Goal: Task Accomplishment & Management: Use online tool/utility

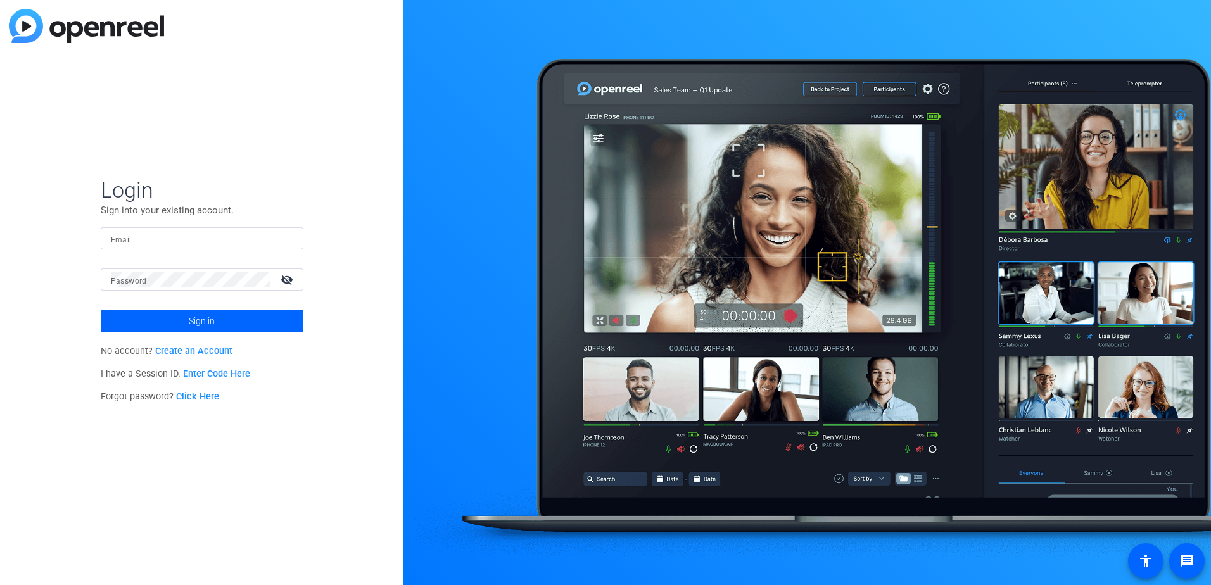
click at [217, 240] on input "Email" at bounding box center [202, 238] width 182 height 15
type input "[EMAIL_ADDRESS][DOMAIN_NAME]"
click at [151, 325] on span at bounding box center [202, 321] width 203 height 30
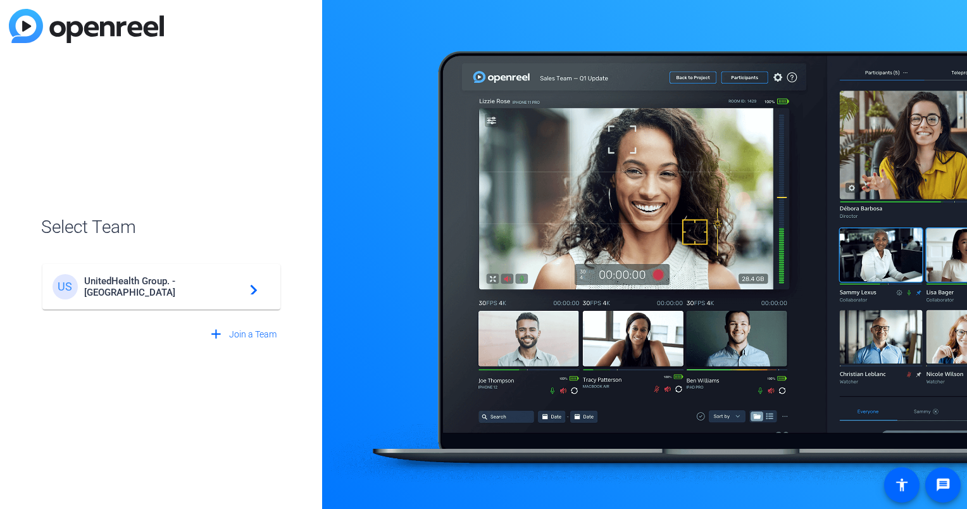
click at [88, 302] on mat-card-content "US UnitedHealth Group. - Tilt Studios navigate_next" at bounding box center [161, 287] width 238 height 46
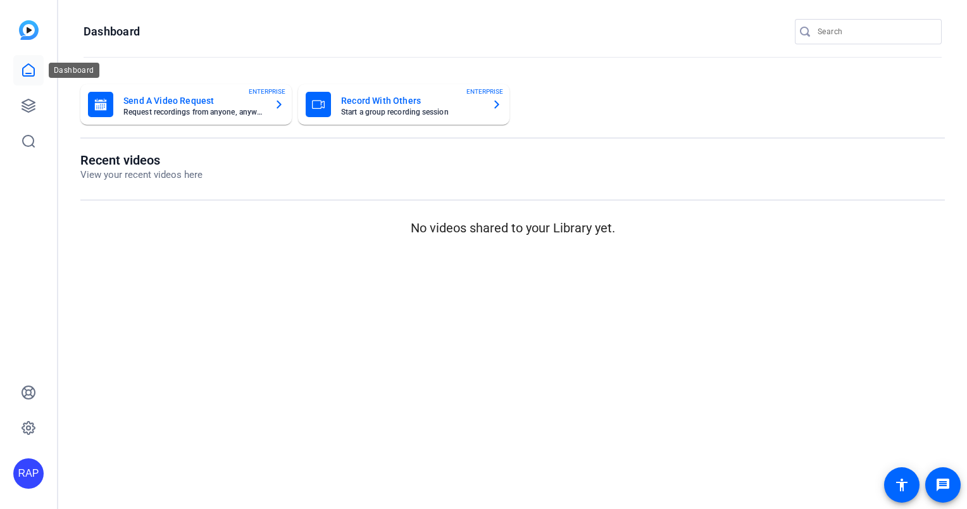
click at [34, 72] on icon at bounding box center [28, 70] width 11 height 12
click at [35, 71] on icon at bounding box center [28, 70] width 15 height 15
click at [29, 99] on icon at bounding box center [28, 105] width 13 height 13
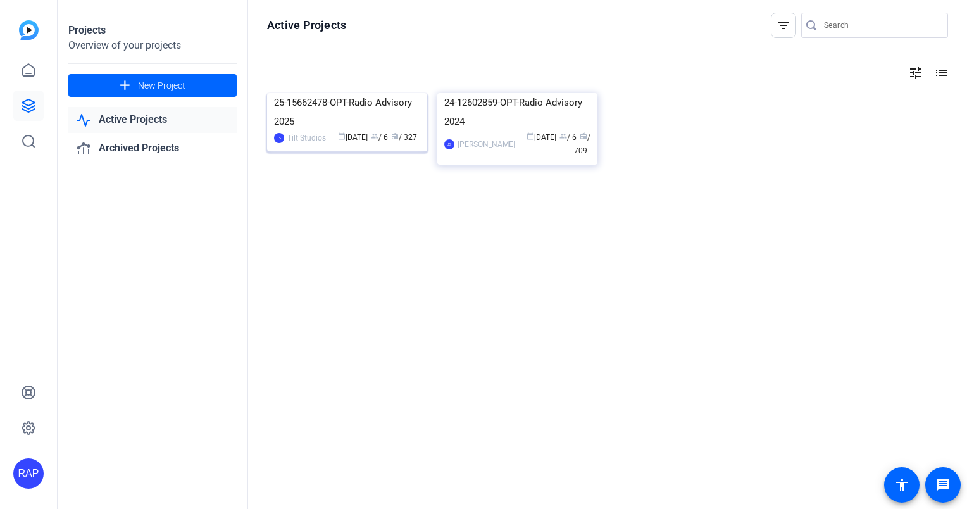
click at [379, 93] on img at bounding box center [347, 93] width 160 height 0
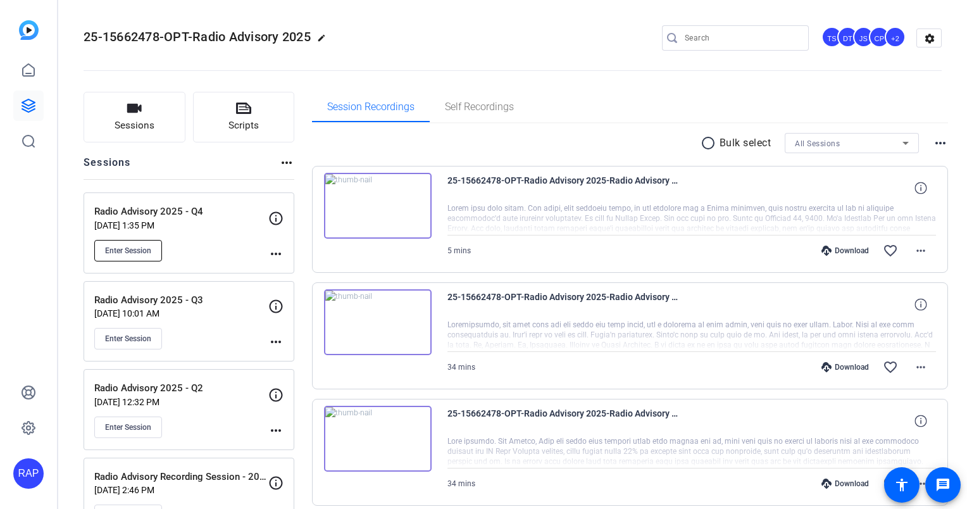
click at [152, 243] on button "Enter Session" at bounding box center [128, 251] width 68 height 22
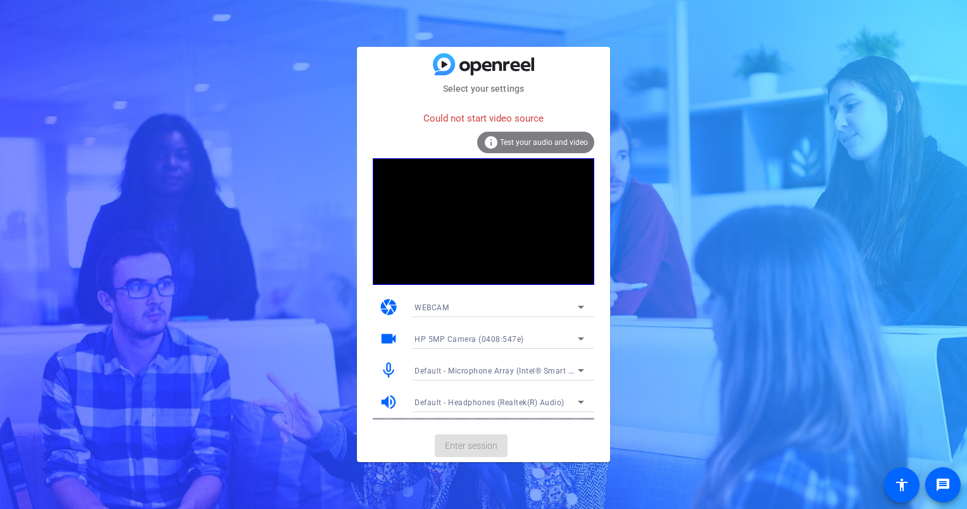
click at [546, 142] on span "Test your audio and video" at bounding box center [544, 142] width 88 height 9
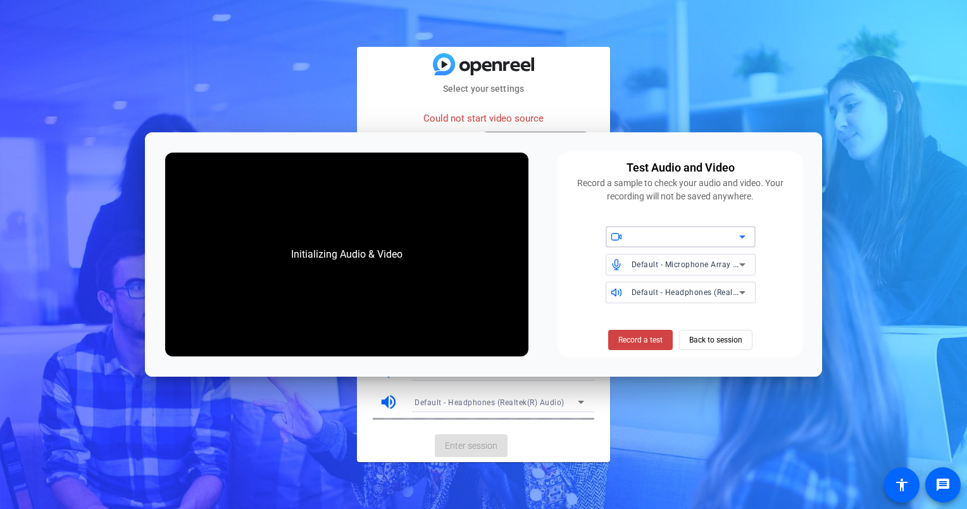
click at [703, 239] on div at bounding box center [686, 236] width 108 height 15
click at [690, 256] on span "HP 5MP Camera (0408:547e)" at bounding box center [669, 262] width 107 height 15
click at [645, 342] on span "Record a test" at bounding box center [641, 339] width 44 height 11
click at [648, 341] on span "Record a test" at bounding box center [641, 339] width 44 height 11
click at [807, 46] on div "Select your settings Could not start video source info Test your audio and vide…" at bounding box center [483, 254] width 967 height 509
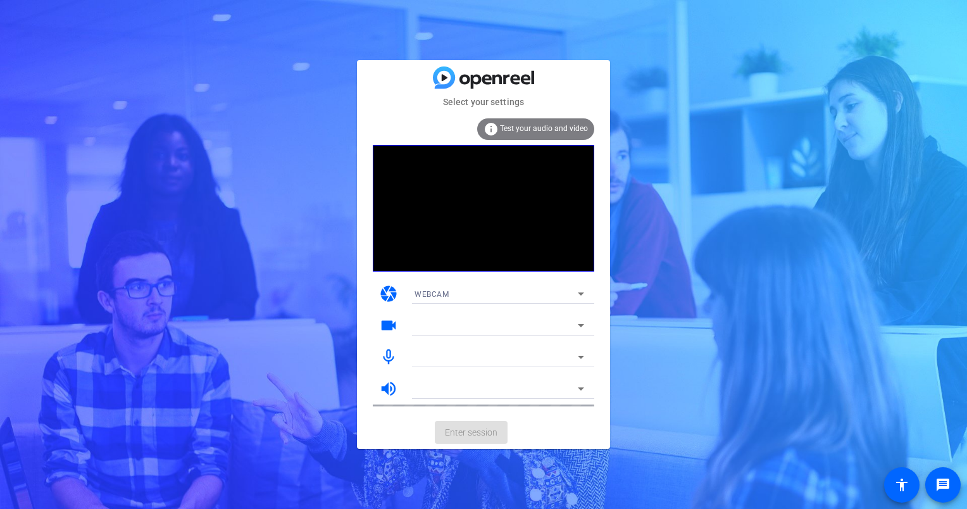
click at [233, 320] on div "Select your settings info Test your audio and video camera WEBCAM videocam mic_…" at bounding box center [483, 254] width 967 height 509
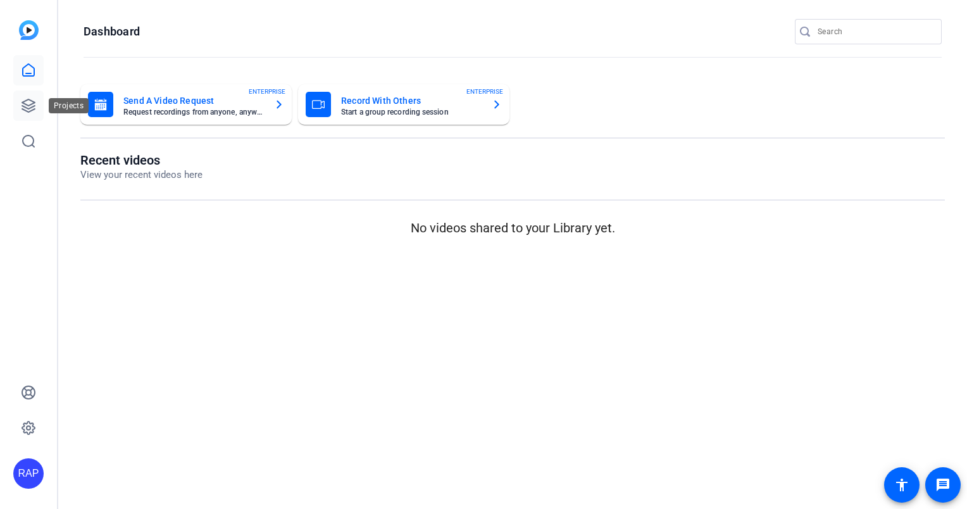
click at [41, 115] on link at bounding box center [28, 106] width 30 height 30
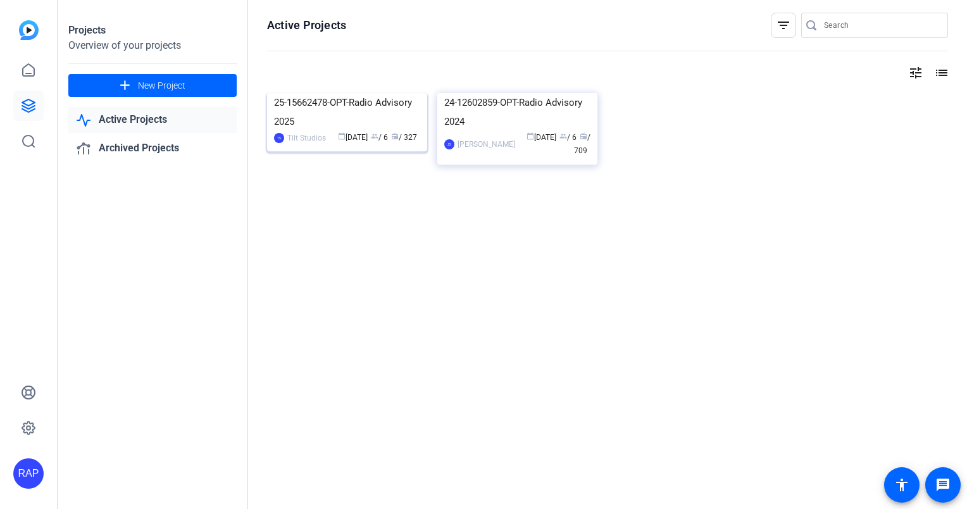
click at [339, 93] on img at bounding box center [347, 93] width 160 height 0
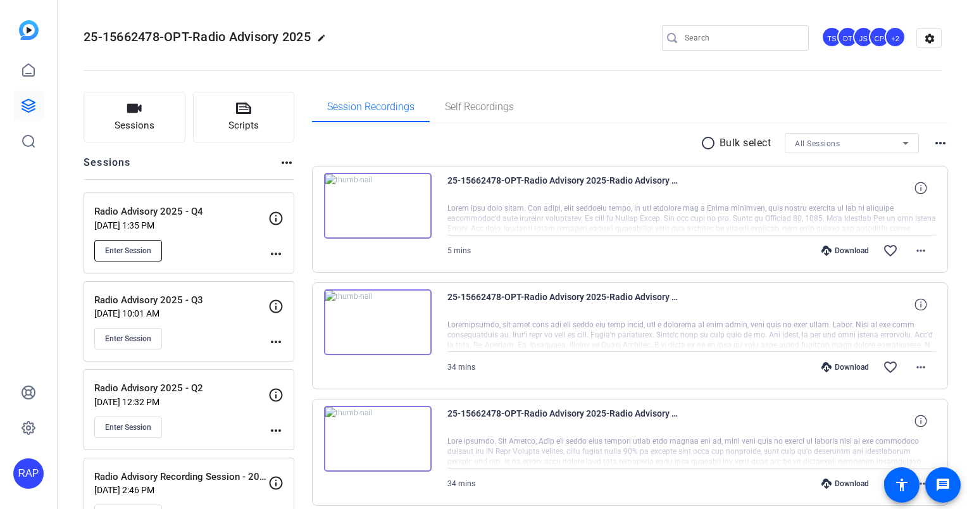
click at [129, 254] on span "Enter Session" at bounding box center [128, 251] width 46 height 10
click at [127, 339] on span "Enter Session" at bounding box center [128, 339] width 46 height 10
click at [144, 257] on button "Enter Session" at bounding box center [128, 251] width 68 height 22
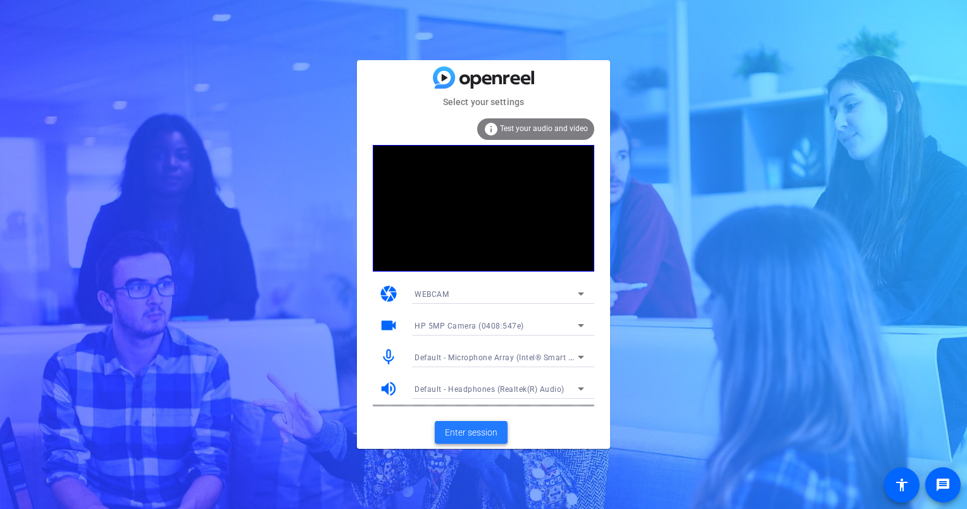
click at [485, 425] on span at bounding box center [471, 432] width 73 height 30
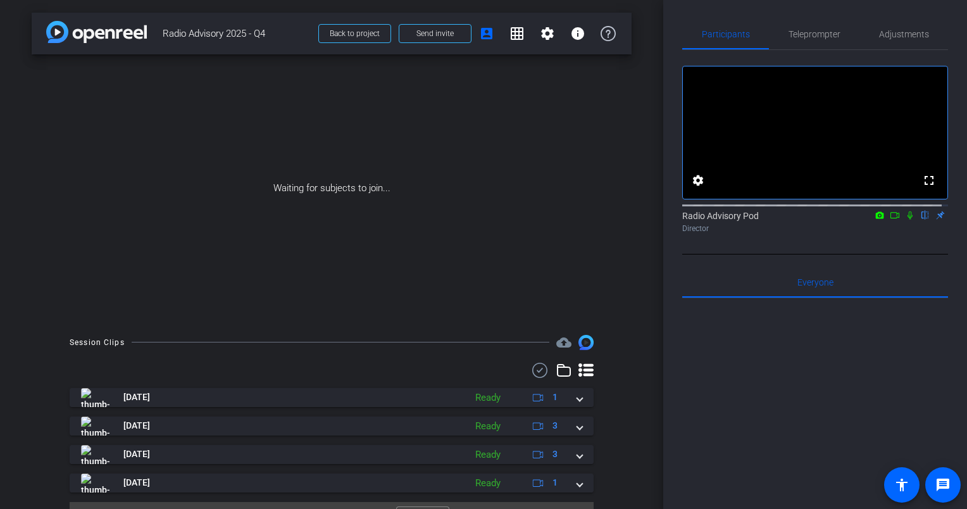
click at [846, 253] on div "fullscreen settings Radio Advisory Pod flip Director" at bounding box center [816, 152] width 266 height 205
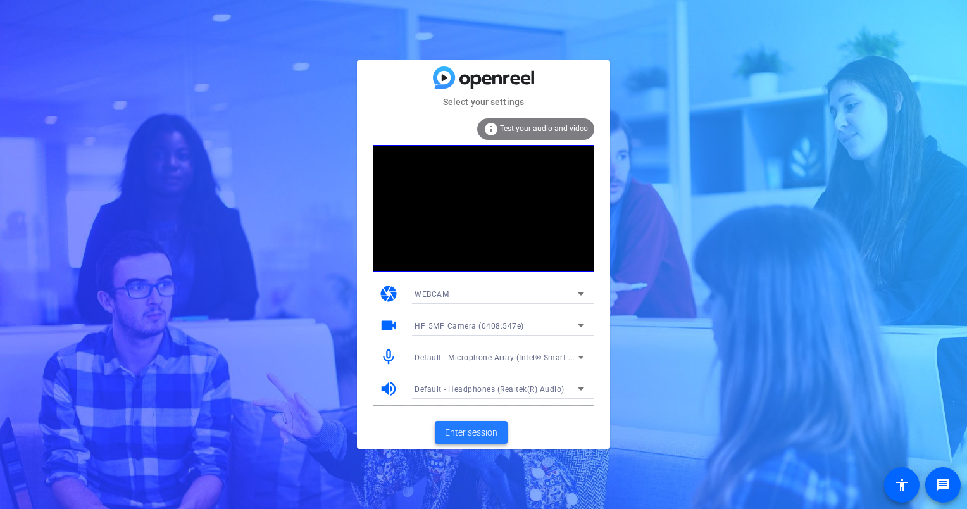
click at [478, 428] on span "Enter session" at bounding box center [471, 432] width 53 height 13
click at [467, 438] on span "Enter session" at bounding box center [471, 432] width 53 height 13
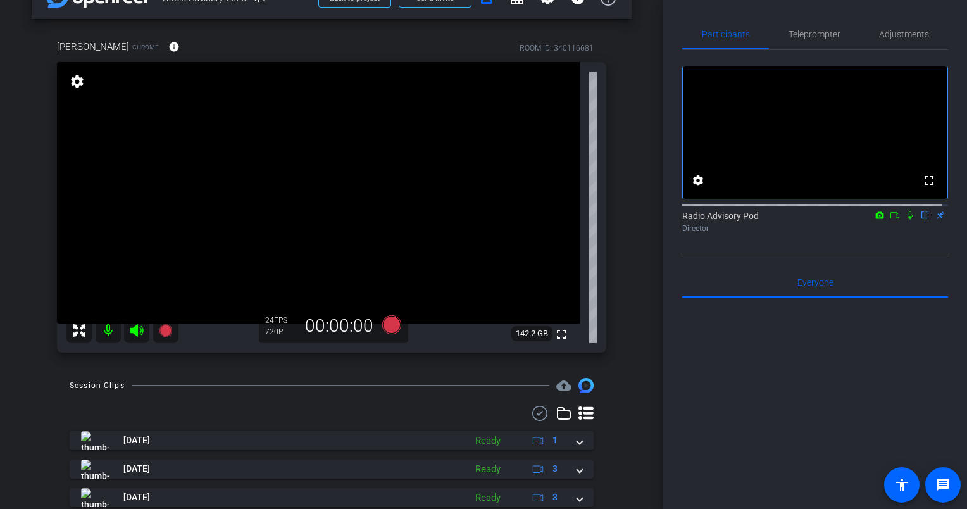
scroll to position [63, 0]
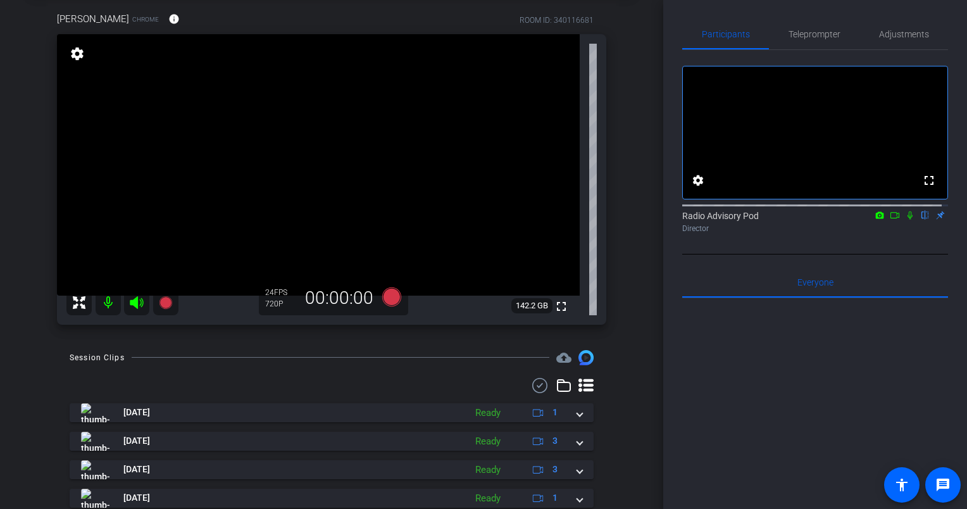
click at [30, 255] on div "arrow_back Radio Advisory 2025 - Q4 Back to project Send invite account_box gri…" at bounding box center [332, 191] width 664 height 509
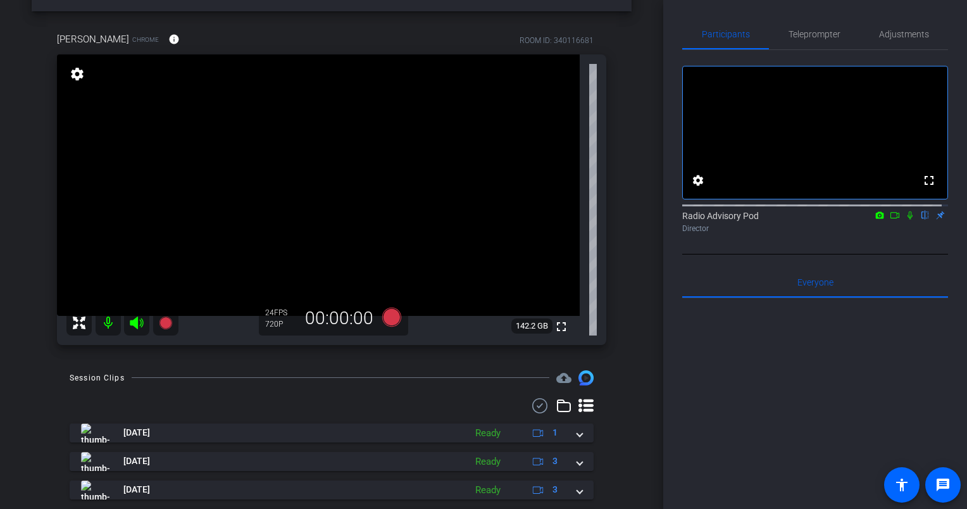
click at [16, 215] on div "arrow_back Radio Advisory 2025 - Q4 Back to project Send invite account_box gri…" at bounding box center [332, 211] width 664 height 509
click at [810, 368] on div at bounding box center [816, 454] width 266 height 313
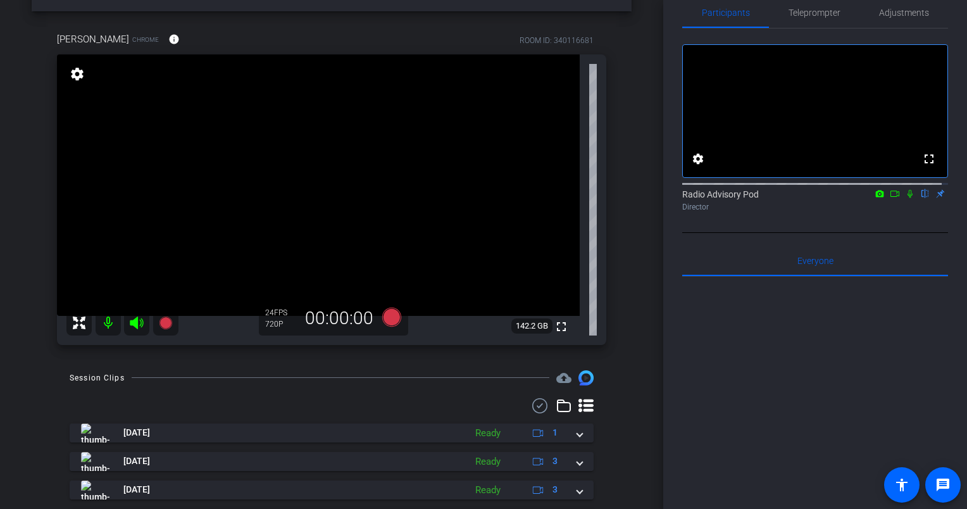
scroll to position [0, 0]
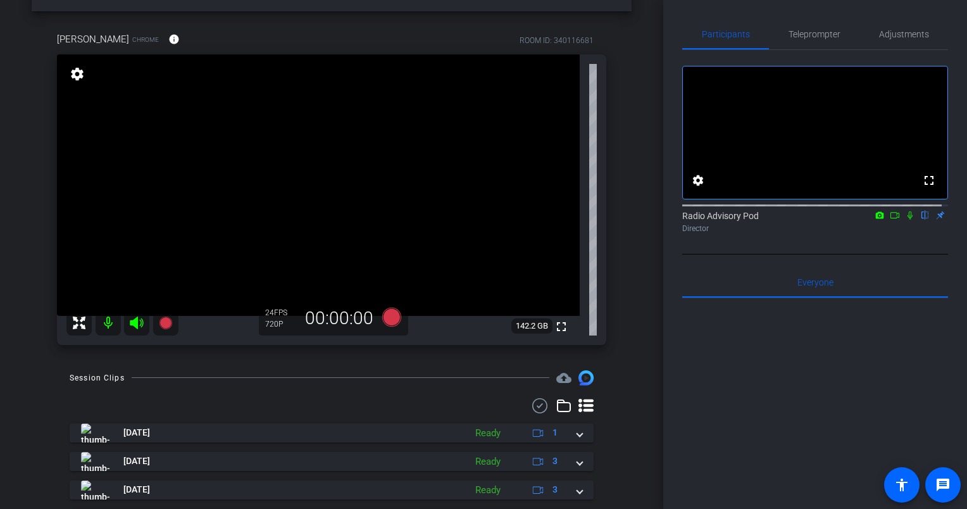
click at [746, 462] on div at bounding box center [816, 454] width 266 height 313
click at [46, 332] on div "[PERSON_NAME] Chrome info ROOM ID: 340116681 fullscreen settings 142.2 GB 24 FP…" at bounding box center [332, 184] width 600 height 346
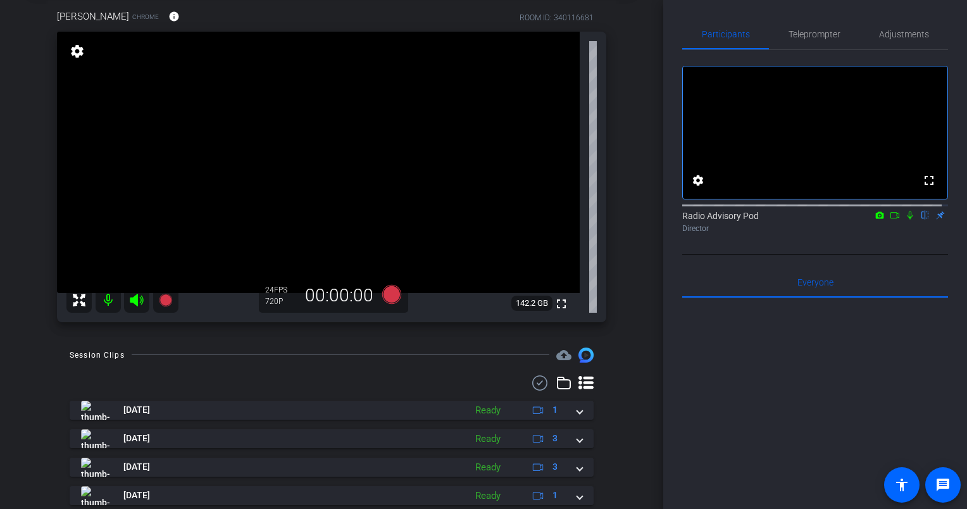
scroll to position [43, 0]
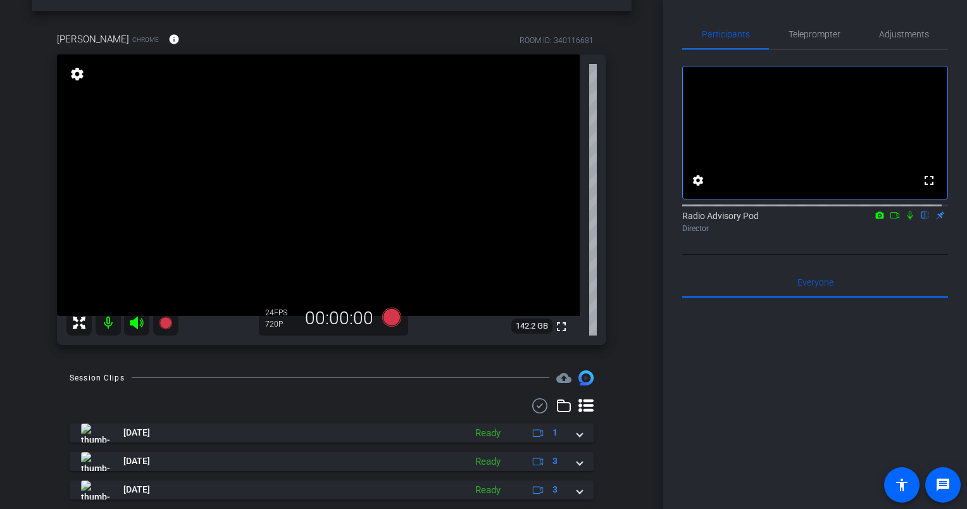
click at [32, 361] on div "arrow_back Radio Advisory 2025 - Q4 Back to project Send invite account_box gri…" at bounding box center [332, 211] width 664 height 509
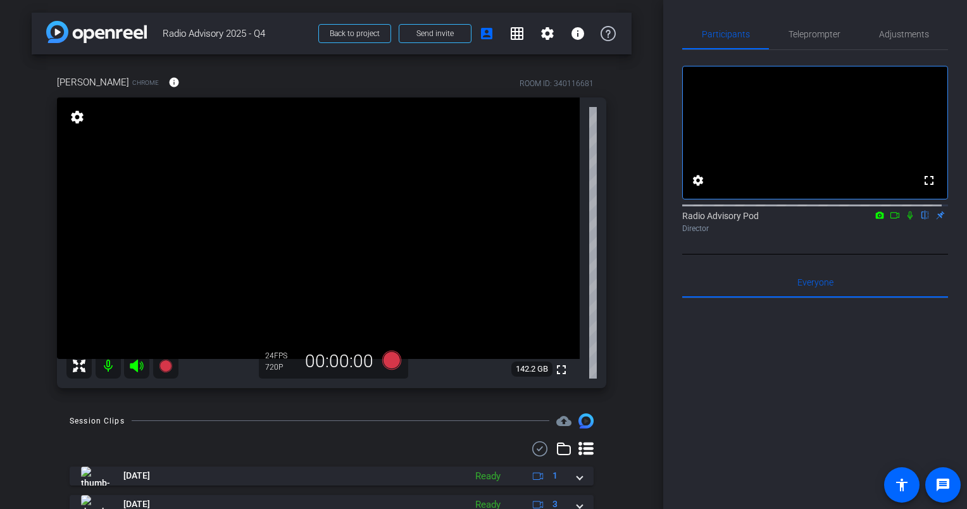
scroll to position [63, 0]
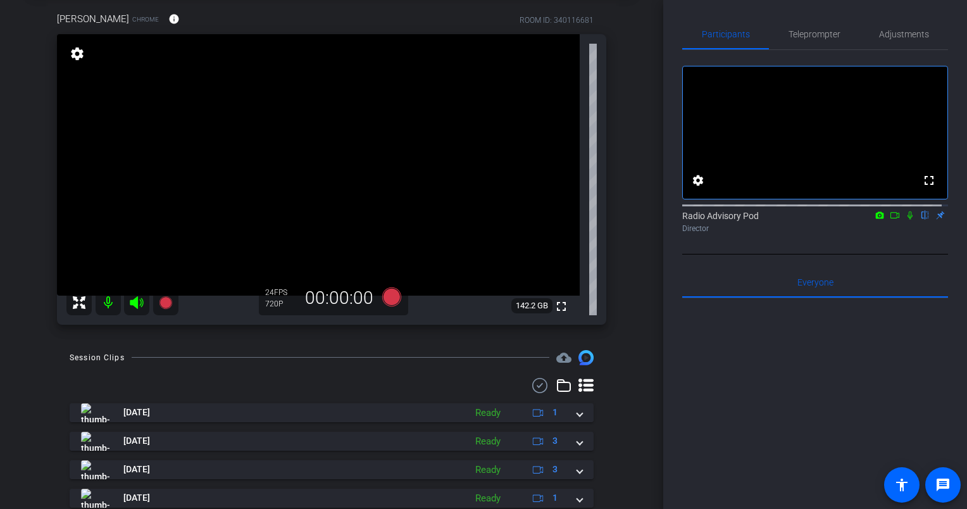
click at [43, 371] on div "Session Clips cloud_upload [DATE] Ready 1 [DATE] Ready 3 [DATE] Ready 3 [DATE] …" at bounding box center [332, 451] width 600 height 203
click at [54, 371] on div "Session Clips cloud_upload [DATE] Ready 1 [DATE] Ready 3 [DATE] Ready 3 [DATE] …" at bounding box center [332, 451] width 600 height 203
click at [350, 343] on div "arrow_back Radio Advisory 2025 - Q4 Back to project Send invite account_box gri…" at bounding box center [332, 191] width 664 height 509
drag, startPoint x: 163, startPoint y: 310, endPoint x: 354, endPoint y: 305, distance: 190.6
click at [306, 305] on div "[PERSON_NAME] Chrome info ROOM ID: 340116681 fullscreen settings 142.2 GB 24 FP…" at bounding box center [332, 164] width 550 height 321
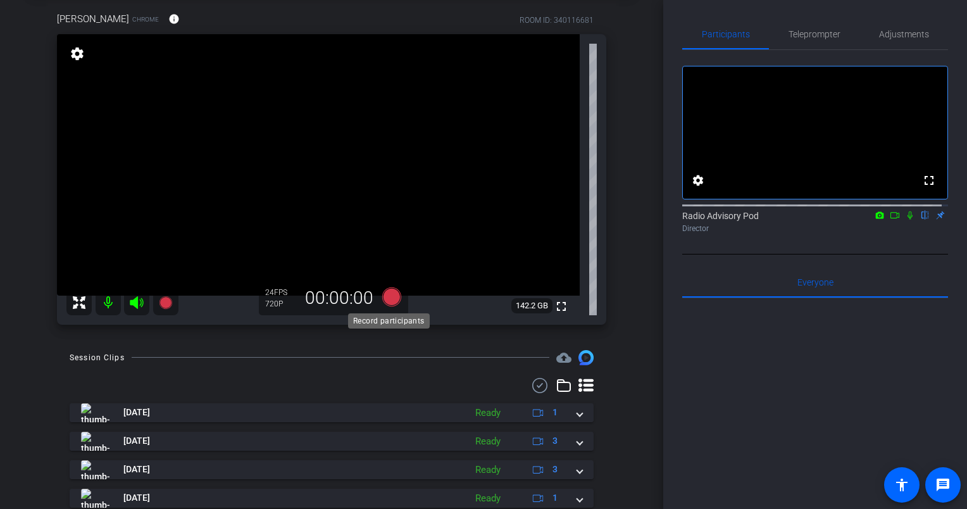
click at [390, 301] on icon at bounding box center [391, 296] width 19 height 19
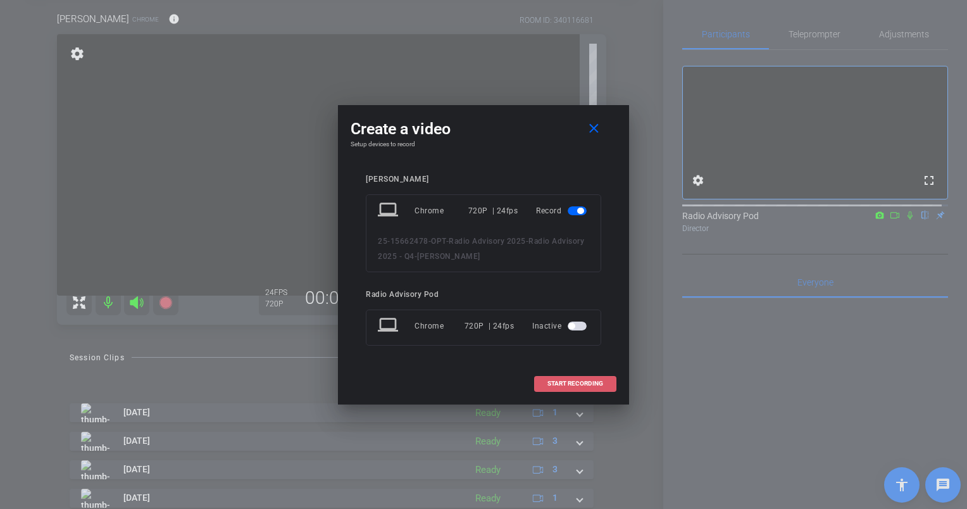
click at [557, 383] on span "START RECORDING" at bounding box center [576, 384] width 56 height 6
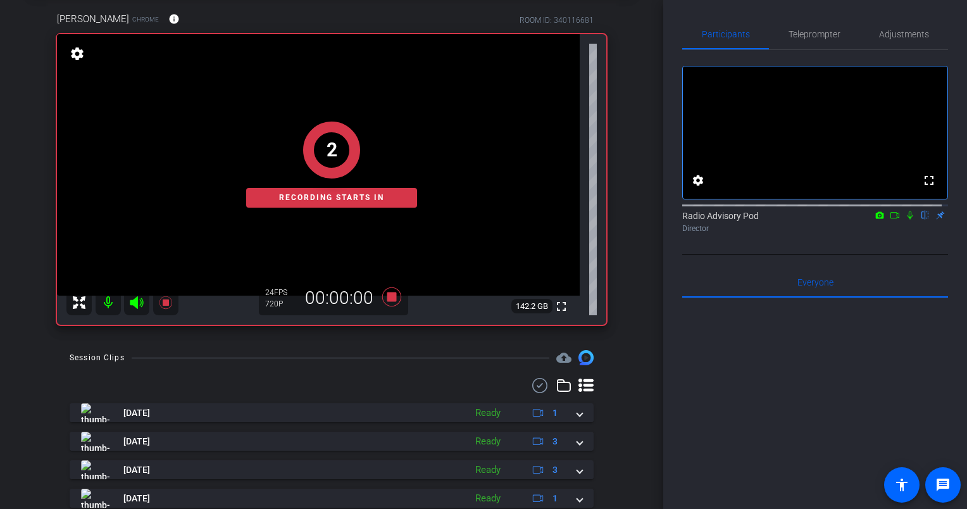
click at [905, 220] on icon at bounding box center [910, 215] width 10 height 9
click at [890, 220] on icon at bounding box center [895, 215] width 10 height 9
click at [905, 220] on icon at bounding box center [910, 215] width 10 height 9
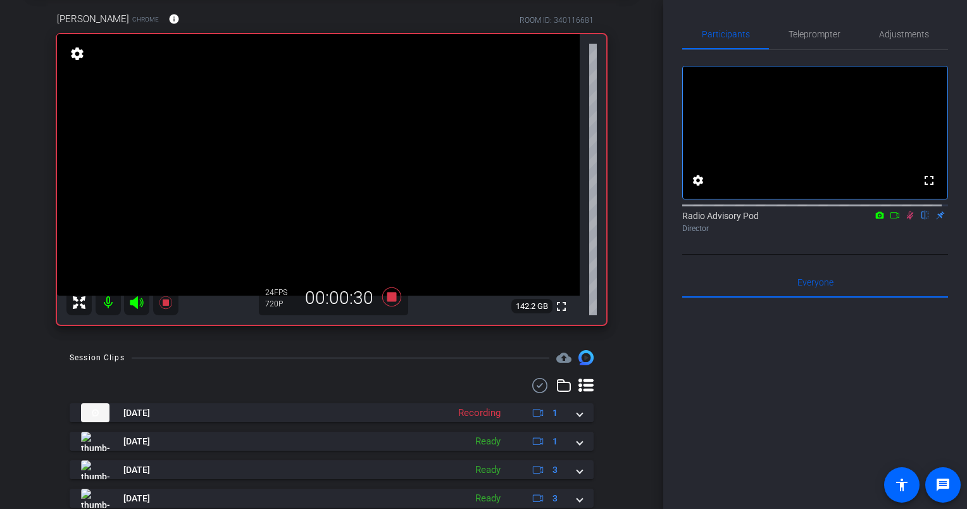
click at [907, 220] on icon at bounding box center [910, 215] width 10 height 9
click at [848, 377] on div at bounding box center [816, 454] width 266 height 313
click at [384, 297] on icon at bounding box center [391, 296] width 19 height 19
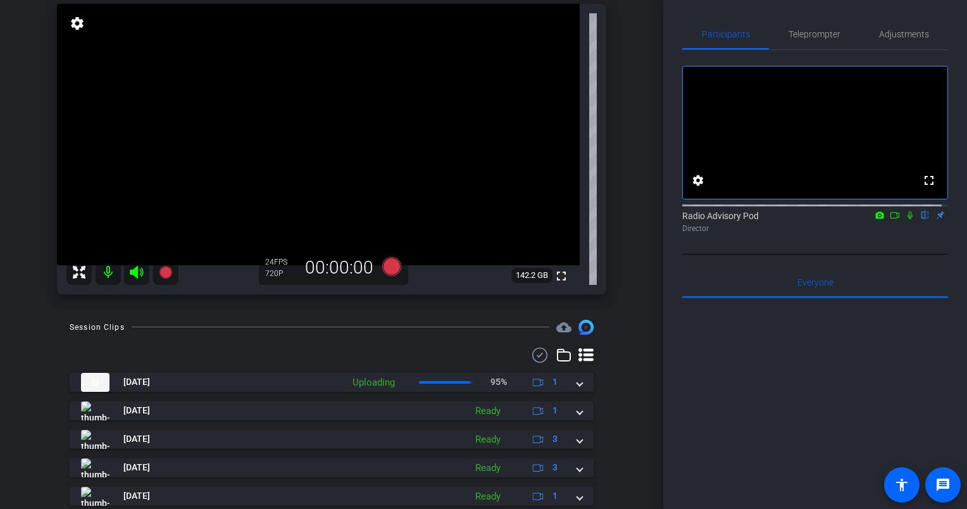
scroll to position [72, 0]
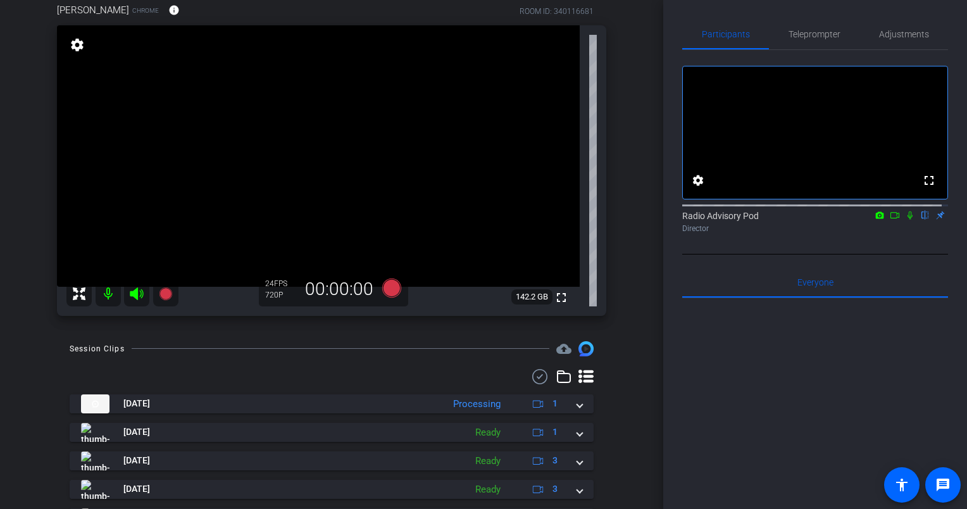
click at [852, 399] on div at bounding box center [816, 454] width 266 height 313
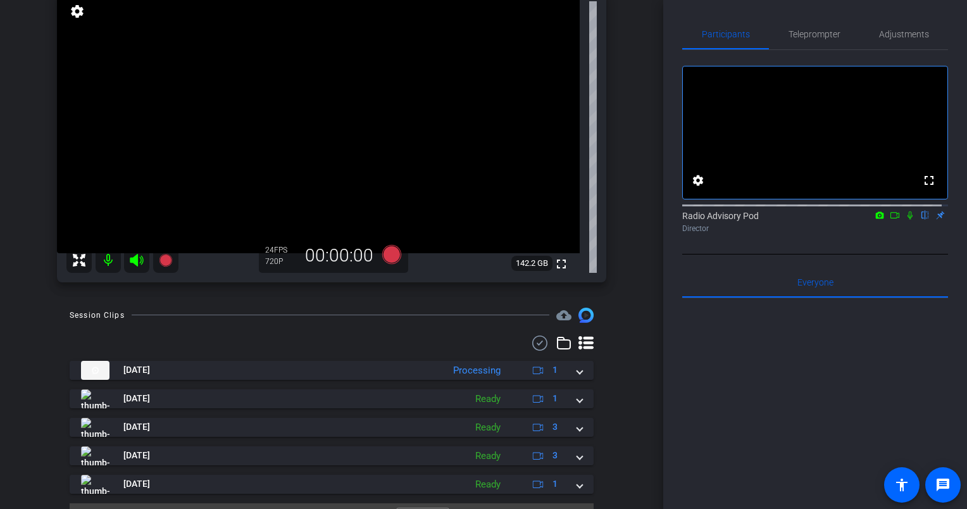
scroll to position [135, 0]
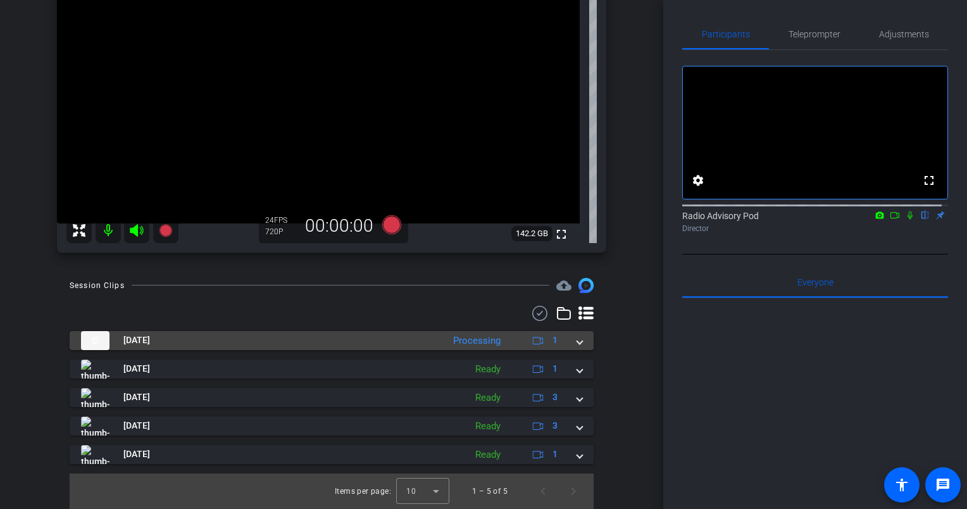
click at [261, 335] on mat-panel-title "[DATE]" at bounding box center [259, 340] width 356 height 19
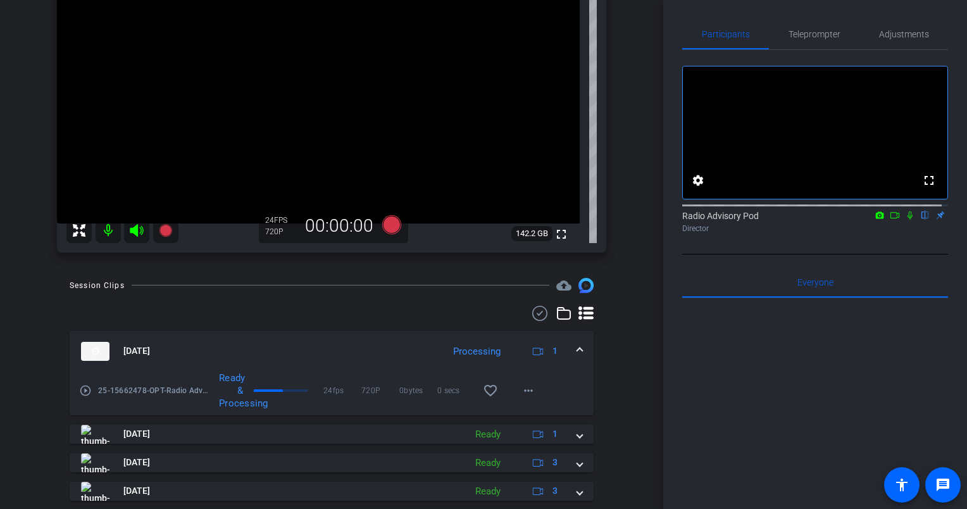
click at [48, 397] on div "Session Clips cloud_upload [DATE] Processing 1 play_circle_outline 25-15662478-…" at bounding box center [332, 426] width 600 height 296
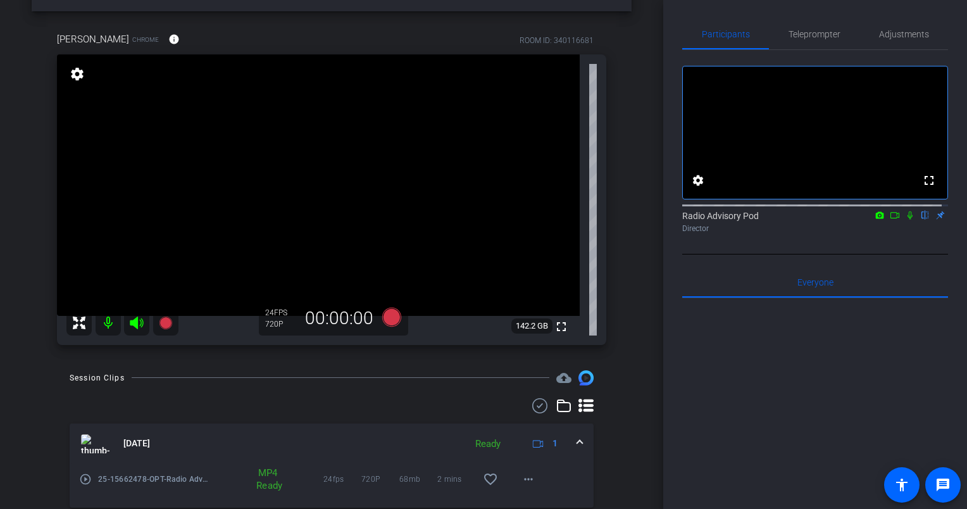
scroll to position [72, 0]
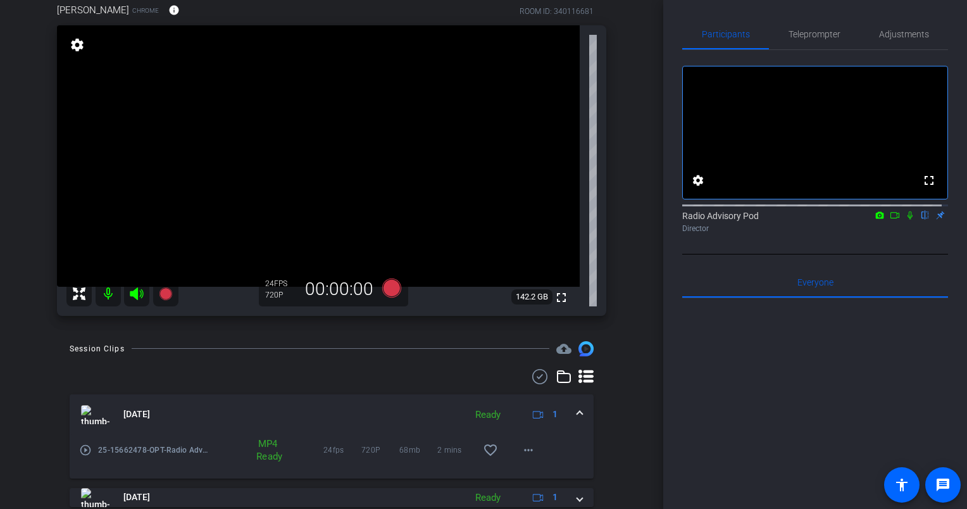
click at [52, 384] on div "Session Clips cloud_upload [DATE] Ready 1 play_circle_outline 25-15662478-OPT-R…" at bounding box center [332, 489] width 600 height 296
click at [74, 393] on div "[DATE] Ready 1 play_circle_outline 25-15662478-OPT-Radio Advisory 2025-Radio Ad…" at bounding box center [332, 503] width 524 height 268
click at [18, 416] on div "arrow_back Radio Advisory 2025 - Q4 Back to project Send invite account_box gri…" at bounding box center [332, 182] width 664 height 509
click at [35, 393] on div "Session Clips cloud_upload [DATE] Ready 1 play_circle_outline 25-15662478-OPT-R…" at bounding box center [332, 489] width 600 height 296
click at [33, 393] on div "Session Clips cloud_upload [DATE] Ready 1 play_circle_outline 25-15662478-OPT-R…" at bounding box center [332, 489] width 600 height 296
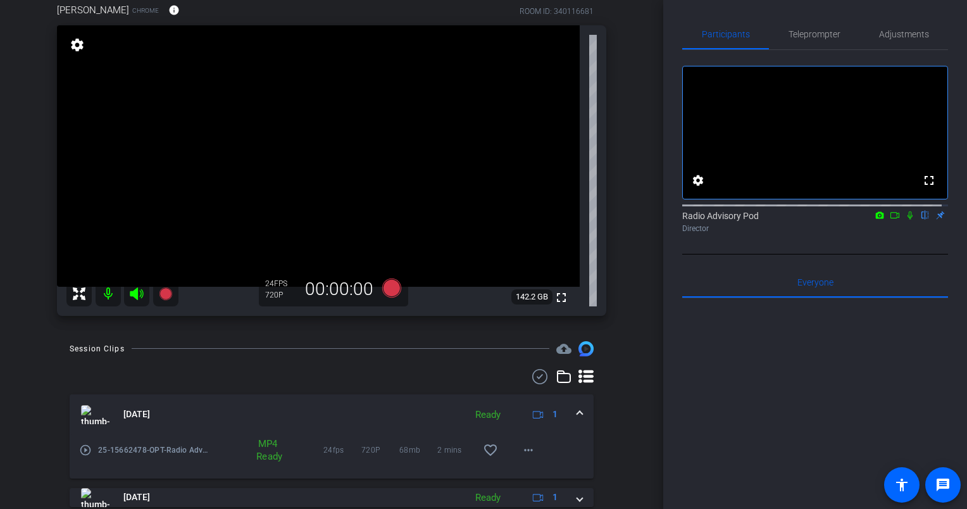
click at [41, 368] on div "Session Clips cloud_upload [DATE] Ready 1 play_circle_outline 25-15662478-OPT-R…" at bounding box center [332, 489] width 600 height 296
click at [36, 365] on div "Session Clips cloud_upload [DATE] Ready 1 play_circle_outline 25-15662478-OPT-R…" at bounding box center [332, 489] width 600 height 296
click at [40, 357] on div "Session Clips cloud_upload [DATE] Ready 1 play_circle_outline 25-15662478-OPT-R…" at bounding box center [332, 489] width 600 height 296
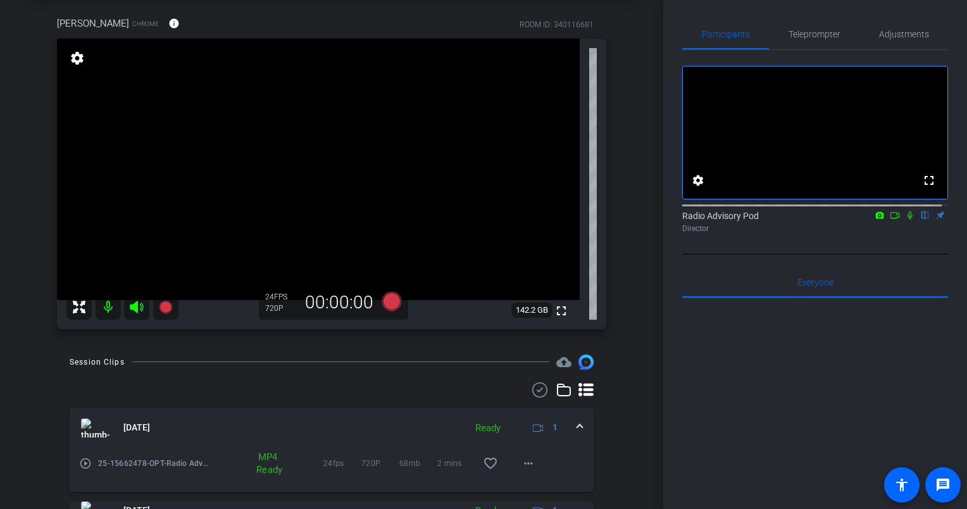
scroll to position [127, 0]
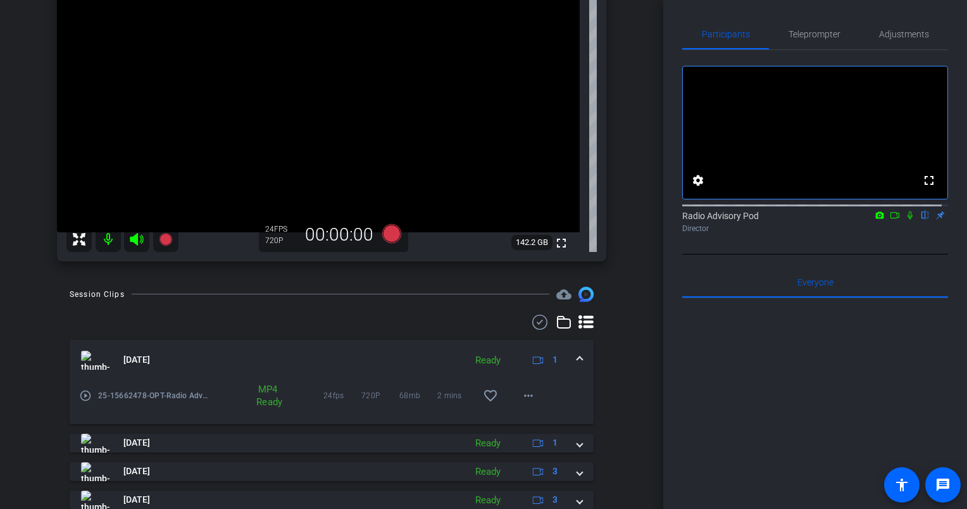
drag, startPoint x: 34, startPoint y: 322, endPoint x: 65, endPoint y: 253, distance: 75.7
click at [34, 319] on div "Session Clips cloud_upload [DATE] Ready 1 play_circle_outline 25-15662478-OPT-R…" at bounding box center [332, 435] width 600 height 296
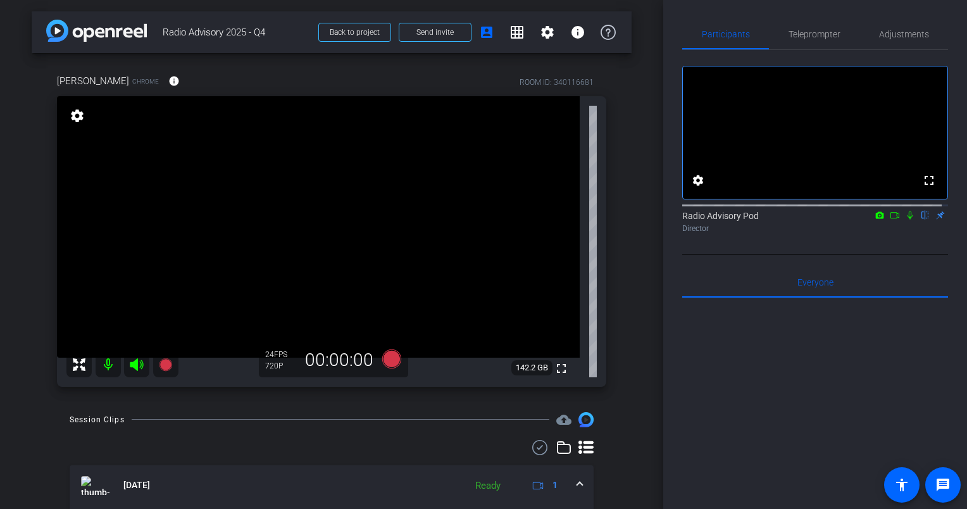
scroll to position [0, 0]
click at [296, 68] on div "[PERSON_NAME] Chrome info ROOM ID: 340116681" at bounding box center [332, 82] width 550 height 30
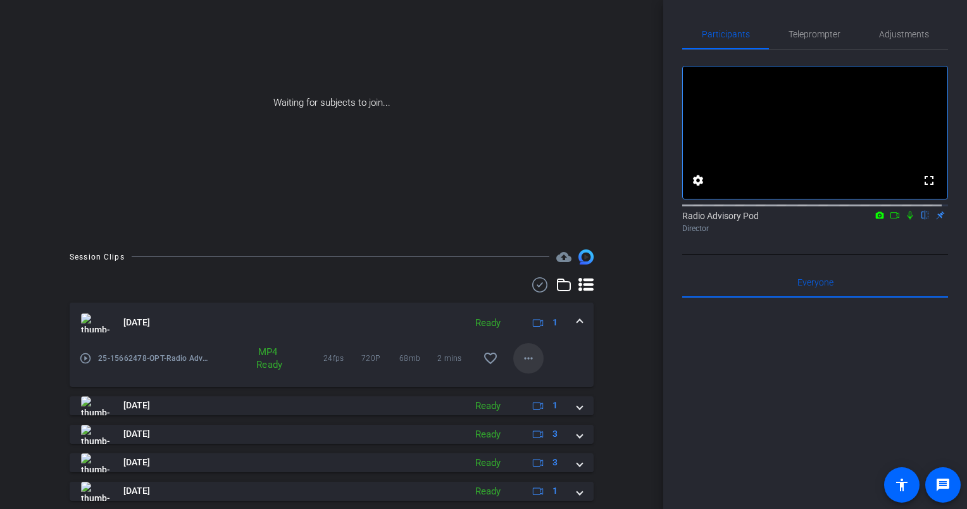
scroll to position [122, 0]
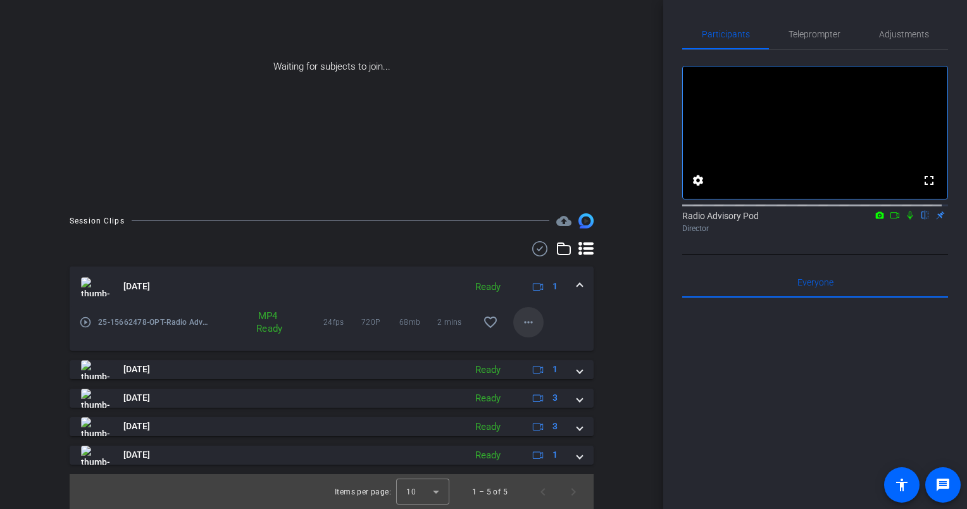
click at [513, 330] on span at bounding box center [528, 322] width 30 height 30
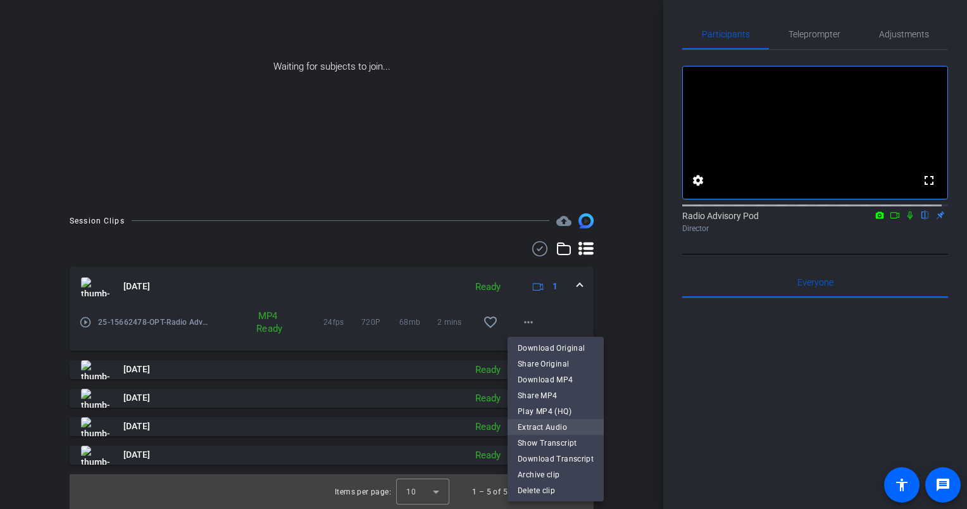
click at [545, 425] on span "Extract Audio" at bounding box center [556, 426] width 76 height 15
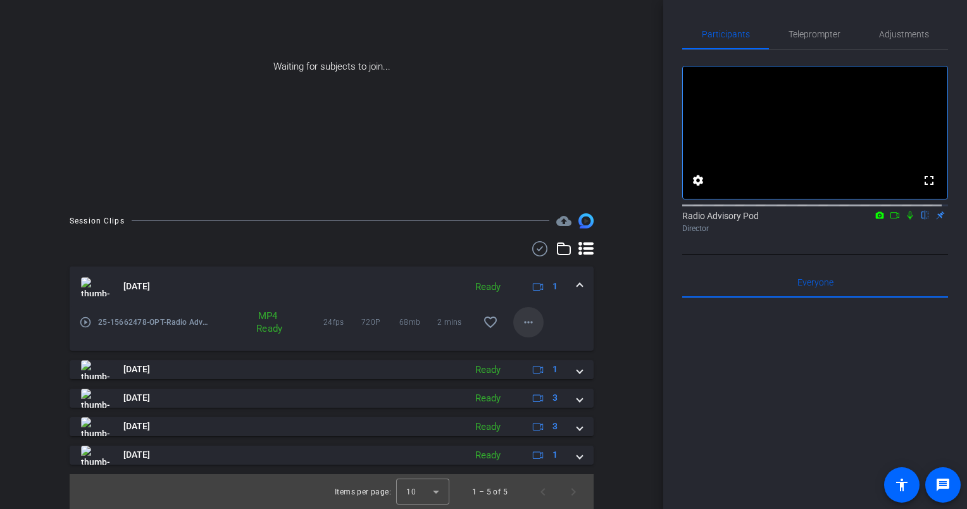
click at [522, 327] on mat-icon "more_horiz" at bounding box center [528, 322] width 15 height 15
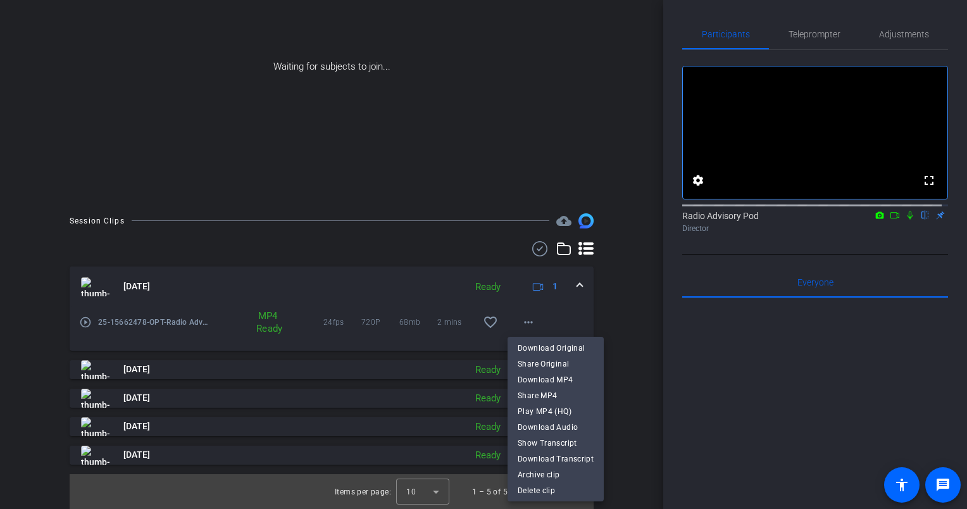
click at [552, 427] on span "Download Audio" at bounding box center [556, 426] width 76 height 15
